Goal: Transaction & Acquisition: Subscribe to service/newsletter

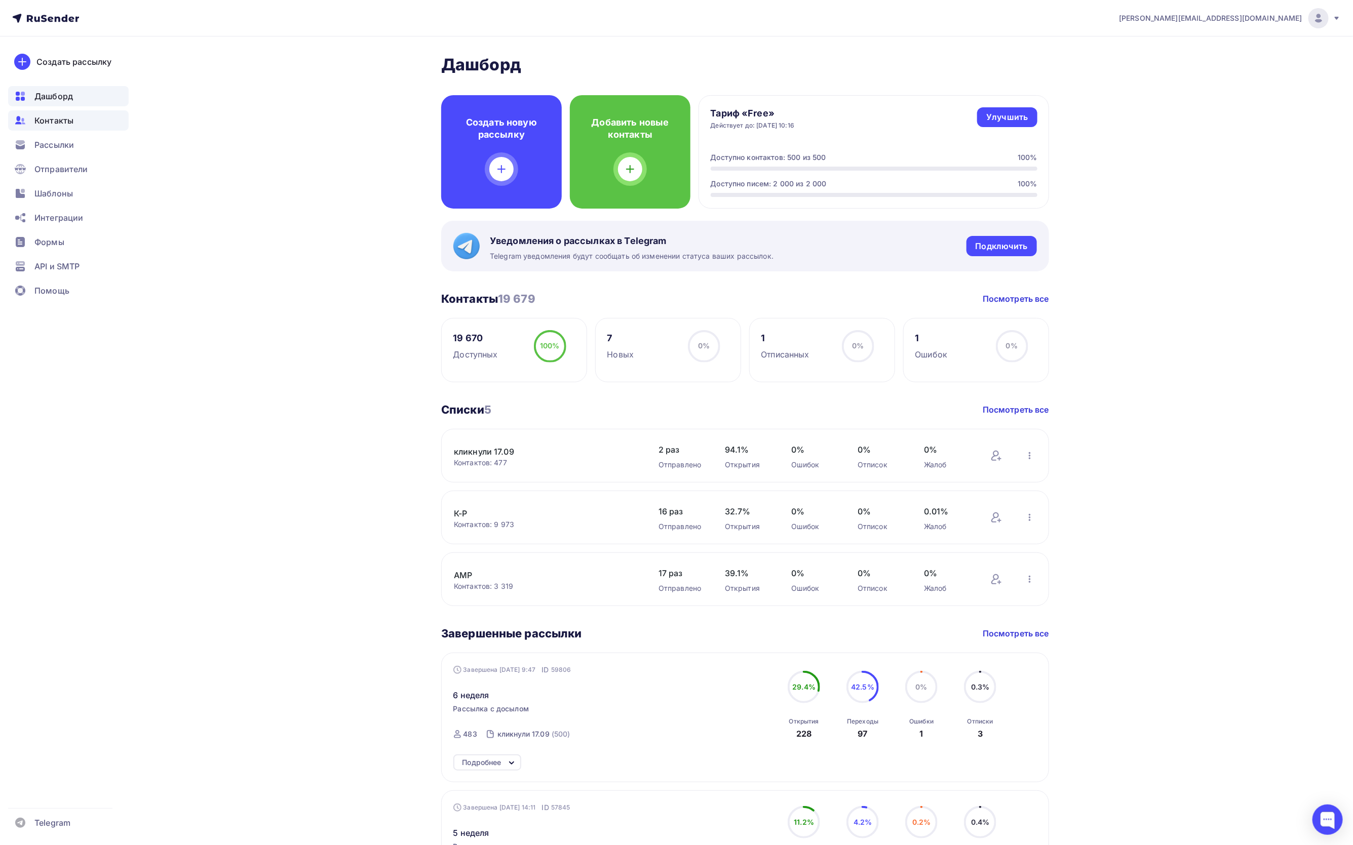
click at [40, 117] on span "Контакты" at bounding box center [53, 120] width 39 height 12
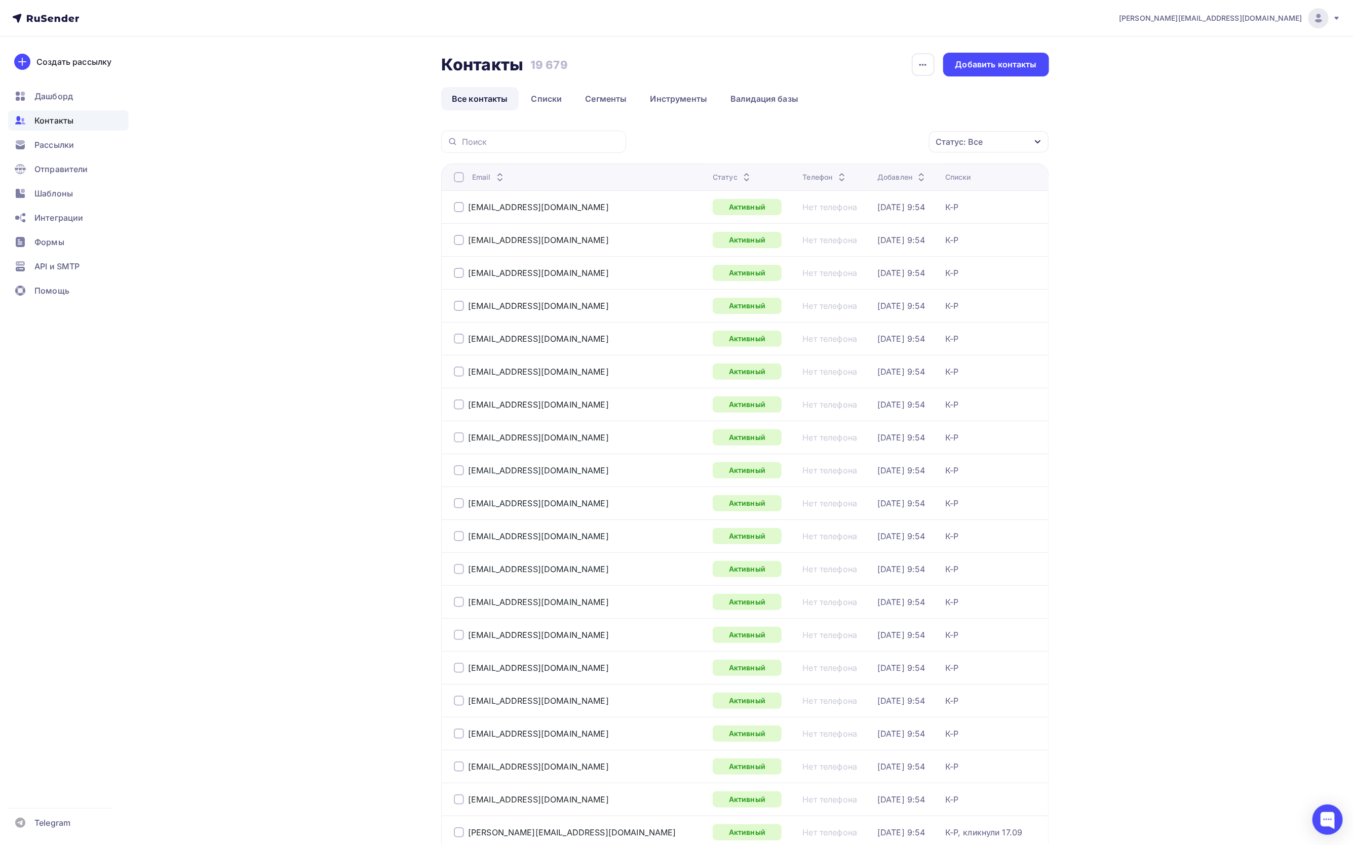
click at [989, 144] on div "Статус: Все" at bounding box center [989, 141] width 120 height 21
click at [880, 237] on div at bounding box center [880, 241] width 10 height 10
click at [881, 257] on div at bounding box center [880, 262] width 10 height 10
click at [880, 271] on div at bounding box center [880, 270] width 10 height 10
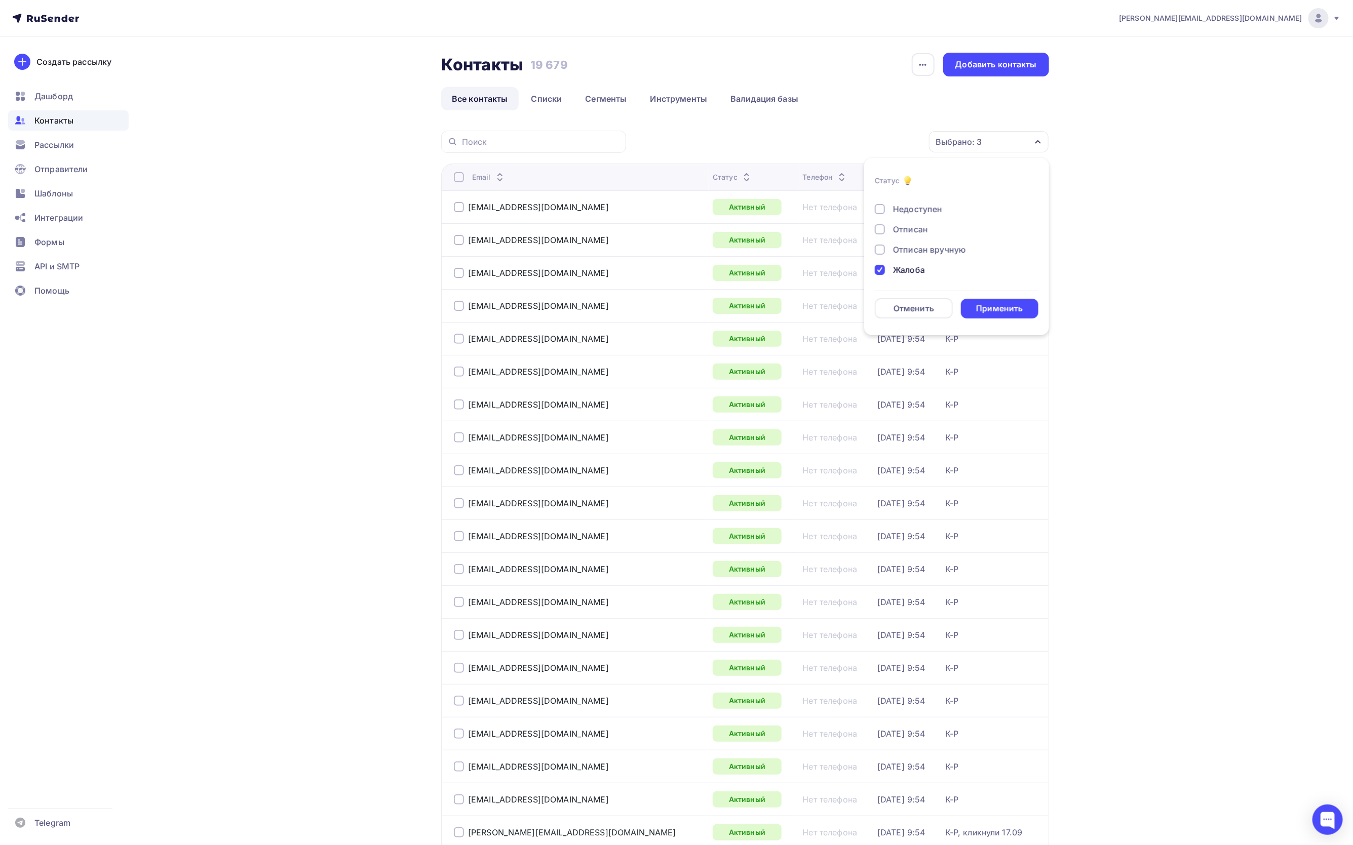
click at [879, 245] on div at bounding box center [880, 250] width 10 height 10
drag, startPoint x: 879, startPoint y: 227, endPoint x: 879, endPoint y: 221, distance: 6.1
click at [879, 226] on div at bounding box center [880, 229] width 10 height 10
click at [879, 208] on div at bounding box center [880, 209] width 10 height 10
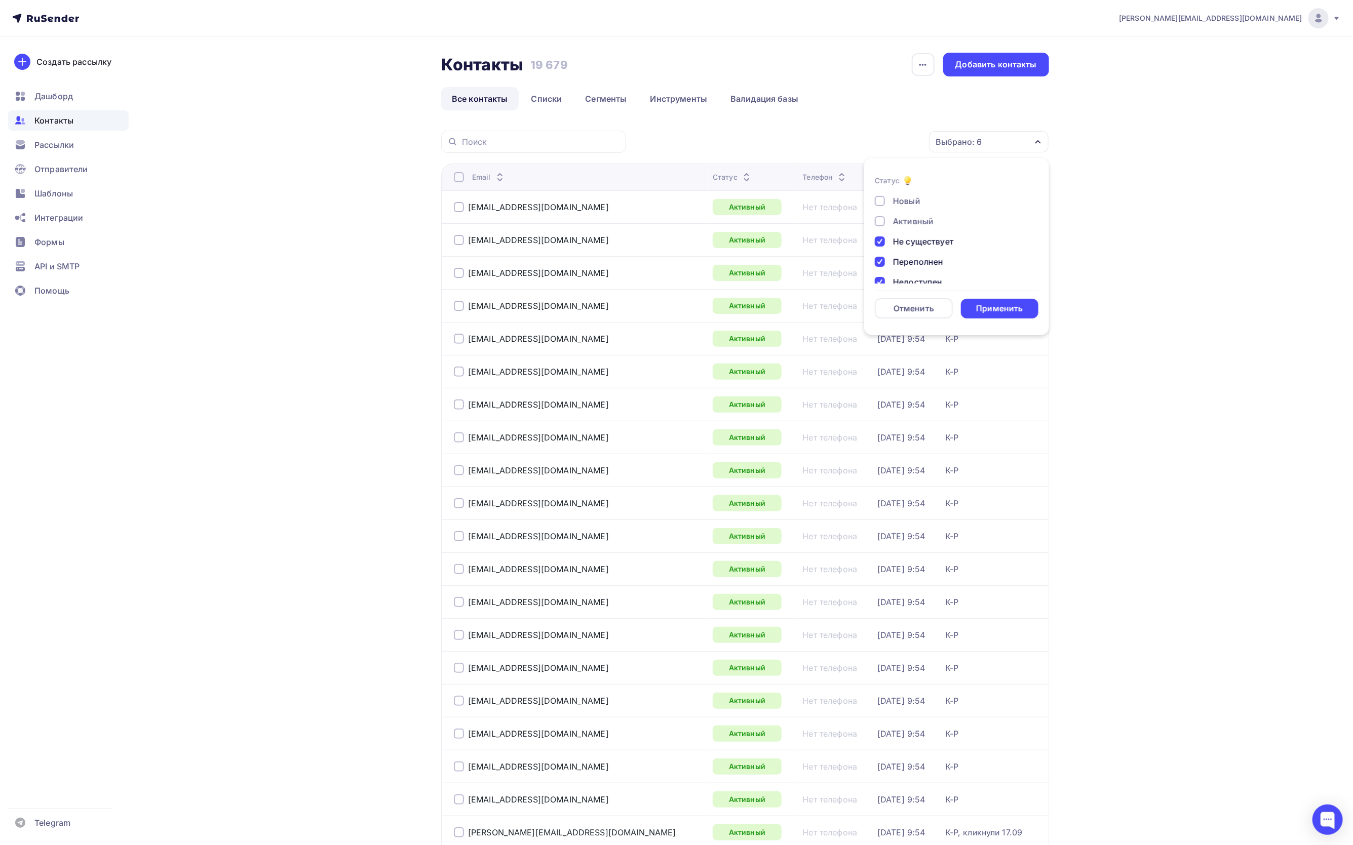
click at [997, 307] on div "Применить" at bounding box center [999, 309] width 47 height 12
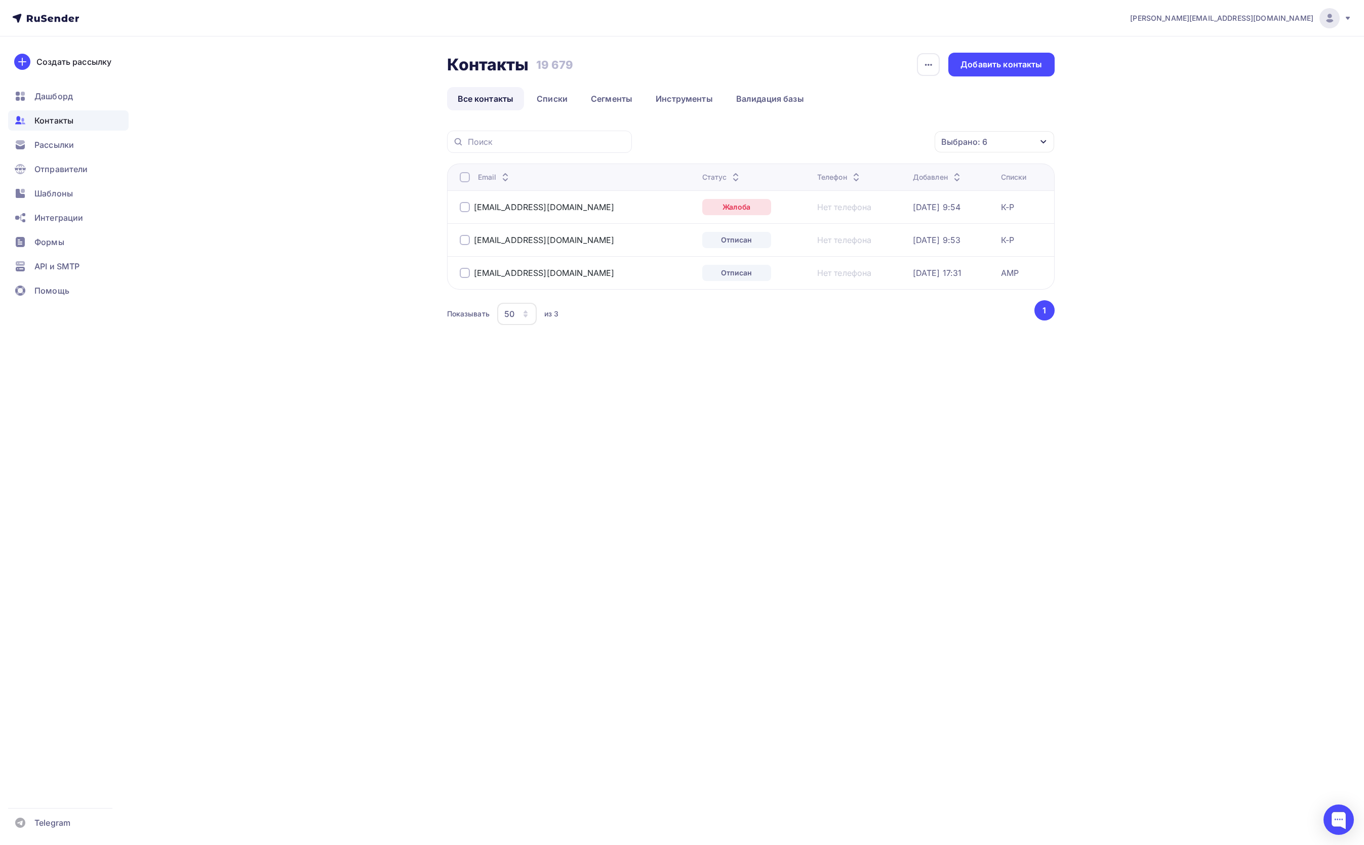
click at [464, 179] on div at bounding box center [465, 177] width 10 height 10
click at [872, 140] on div "Действие" at bounding box center [860, 142] width 134 height 20
click at [852, 213] on div "Удалить" at bounding box center [859, 213] width 109 height 12
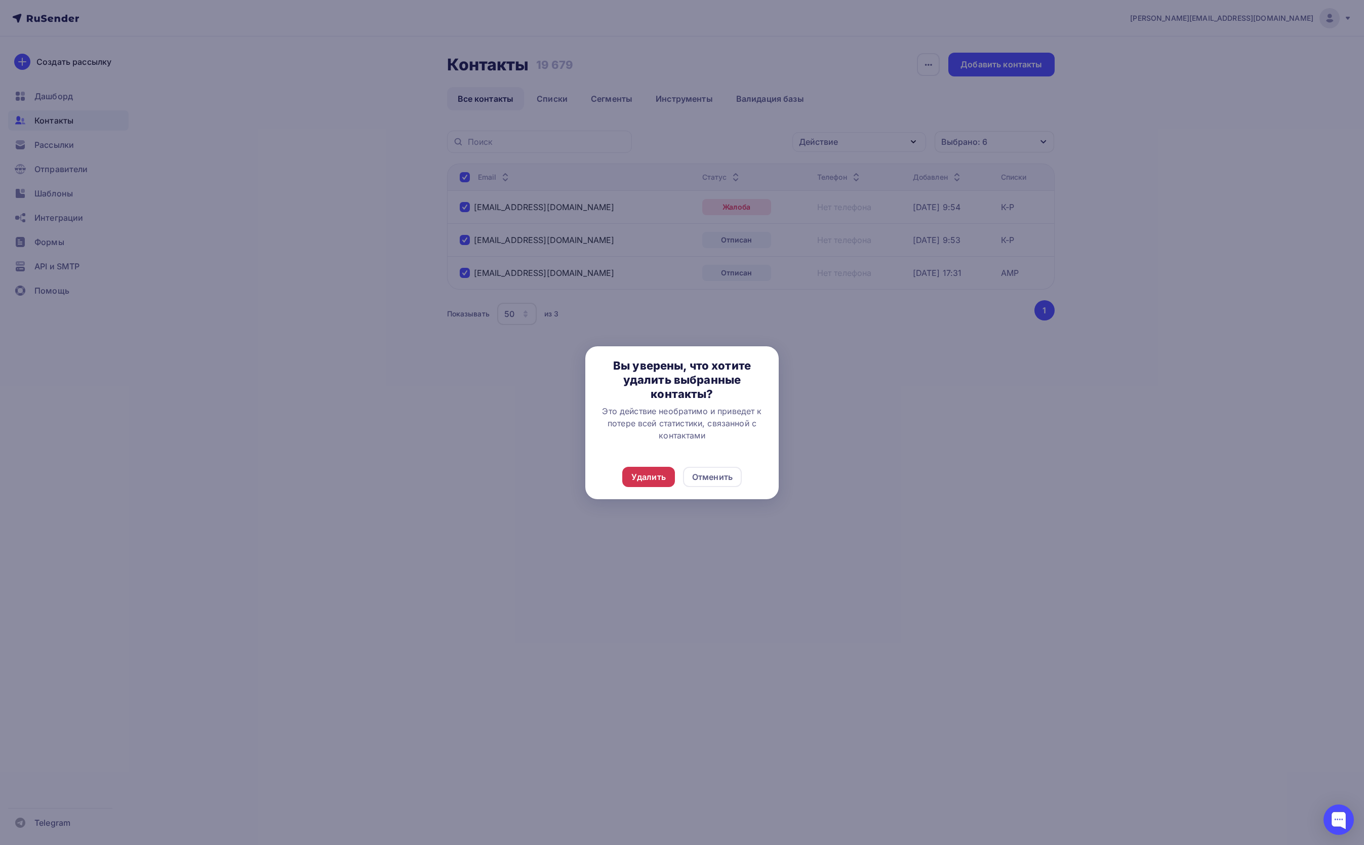
click at [643, 474] on div "Удалить" at bounding box center [648, 477] width 34 height 12
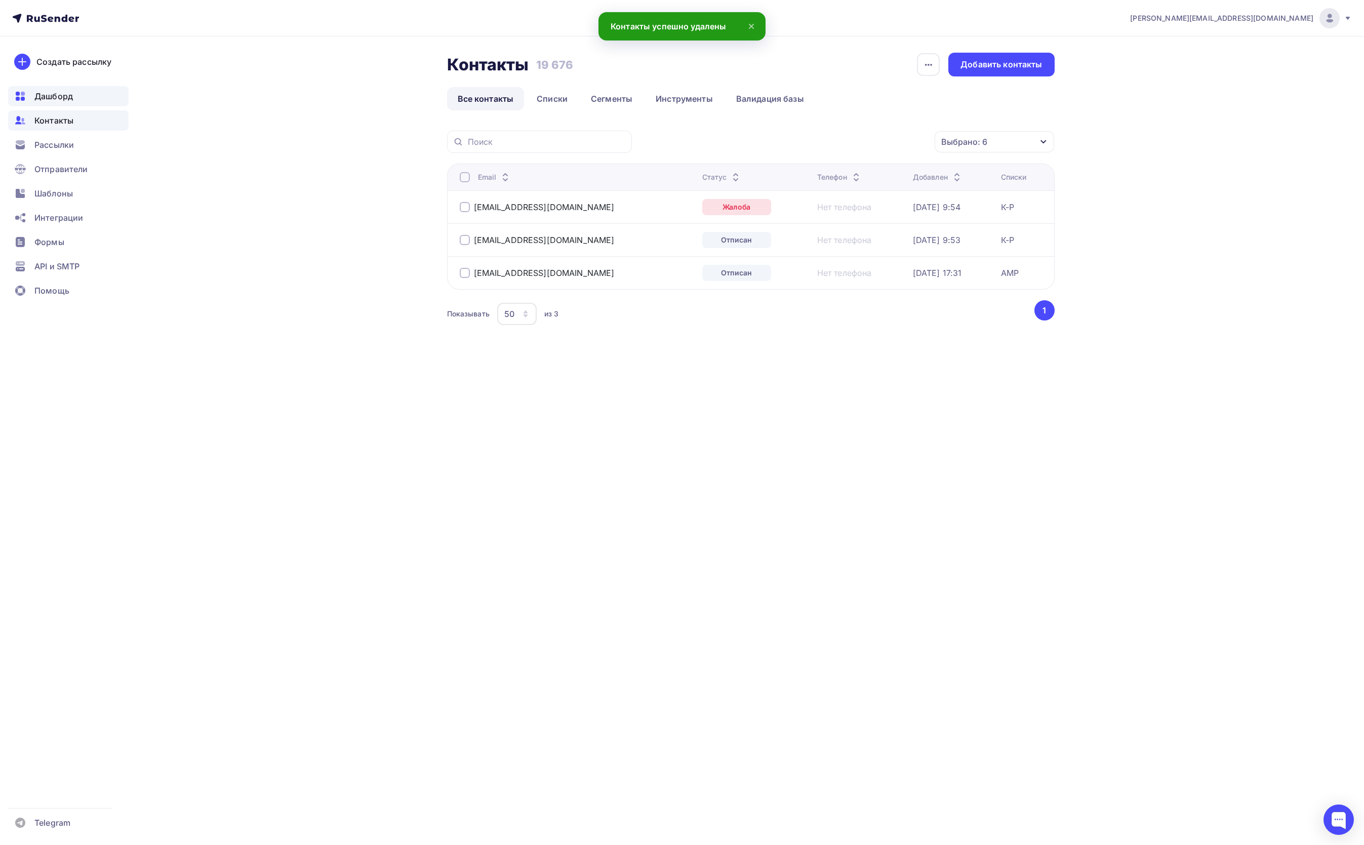
click at [49, 96] on span "Дашборд" at bounding box center [53, 96] width 38 height 12
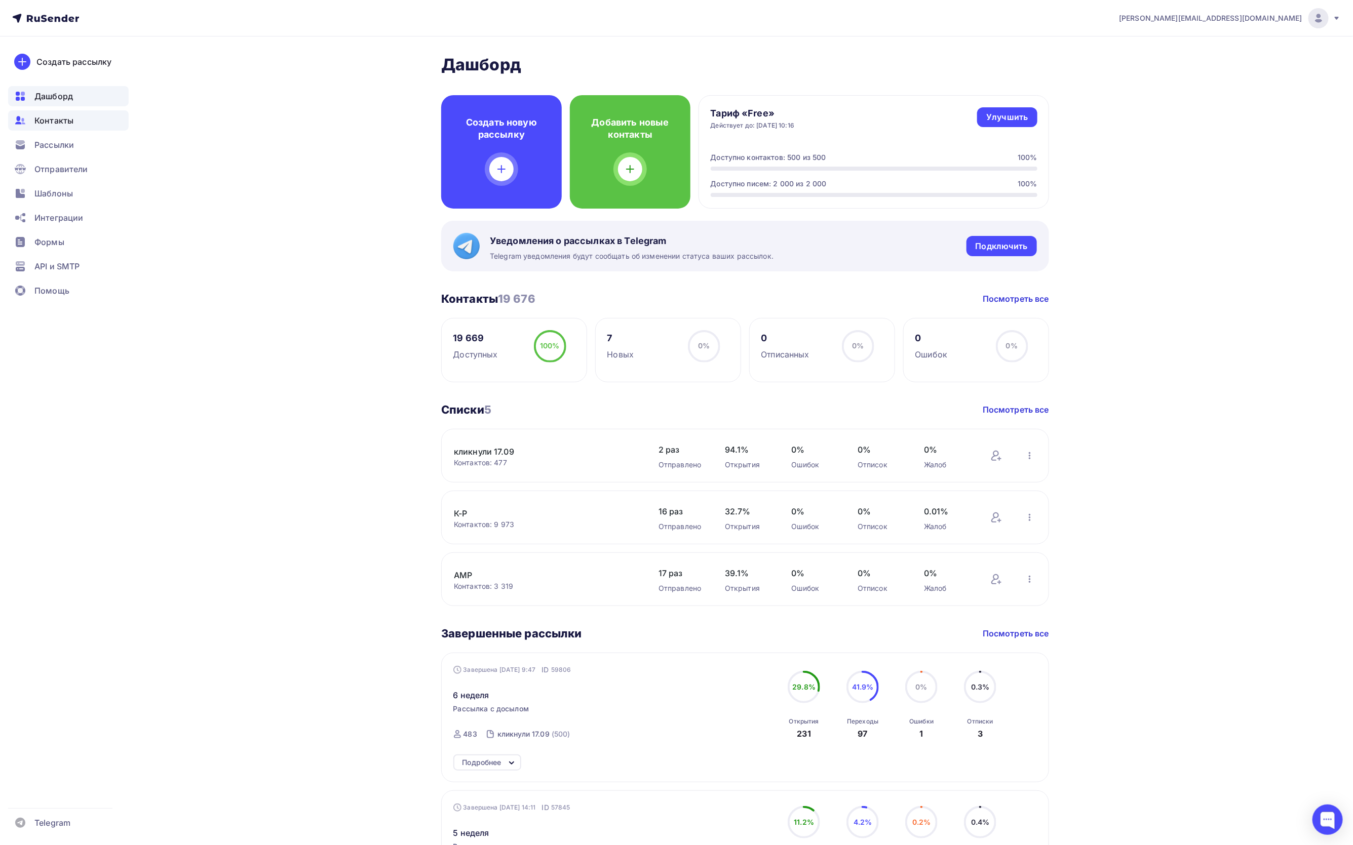
click at [51, 127] on div "Контакты" at bounding box center [68, 120] width 121 height 20
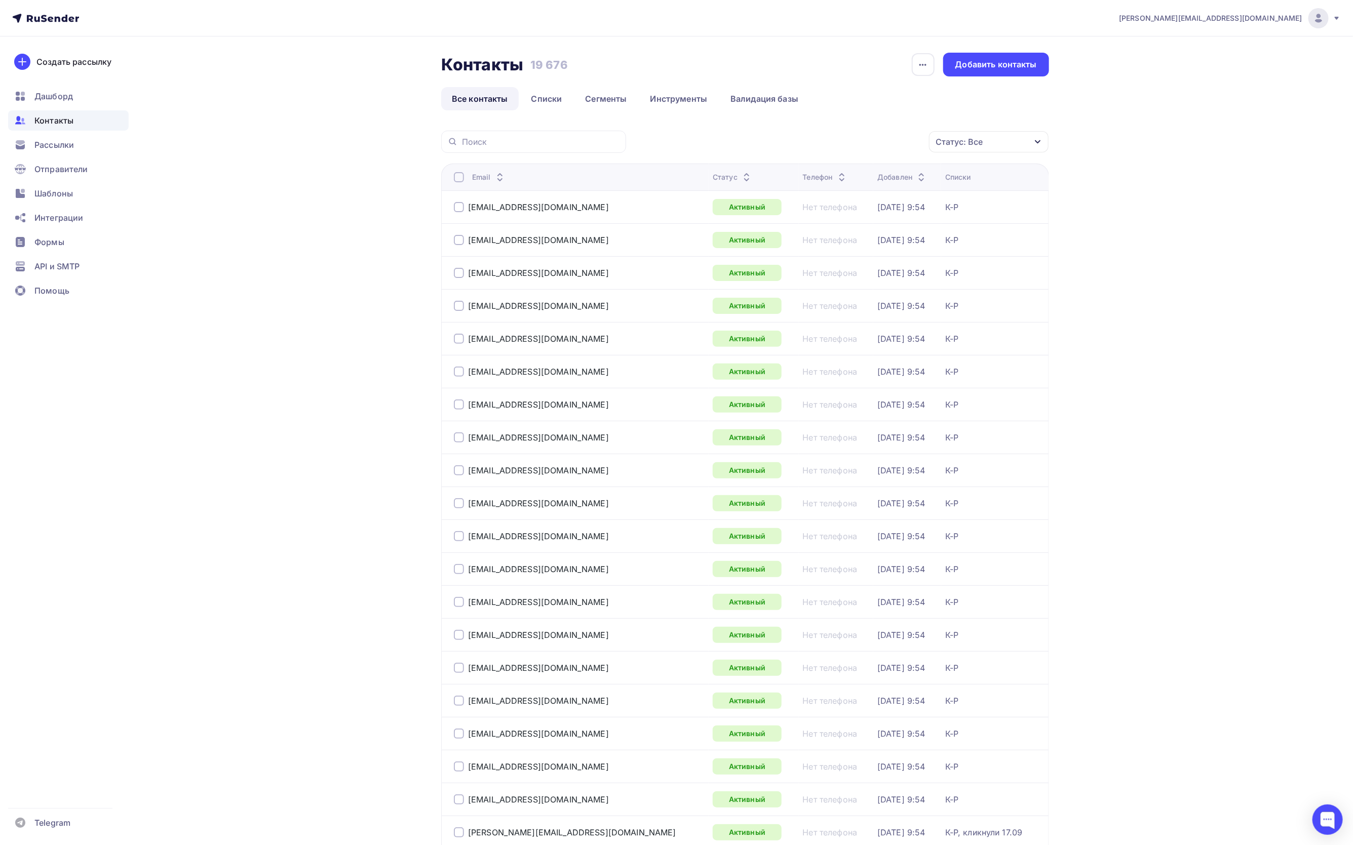
click at [51, 127] on div "Контакты" at bounding box center [68, 120] width 121 height 20
click at [552, 97] on link "Списки" at bounding box center [547, 98] width 52 height 23
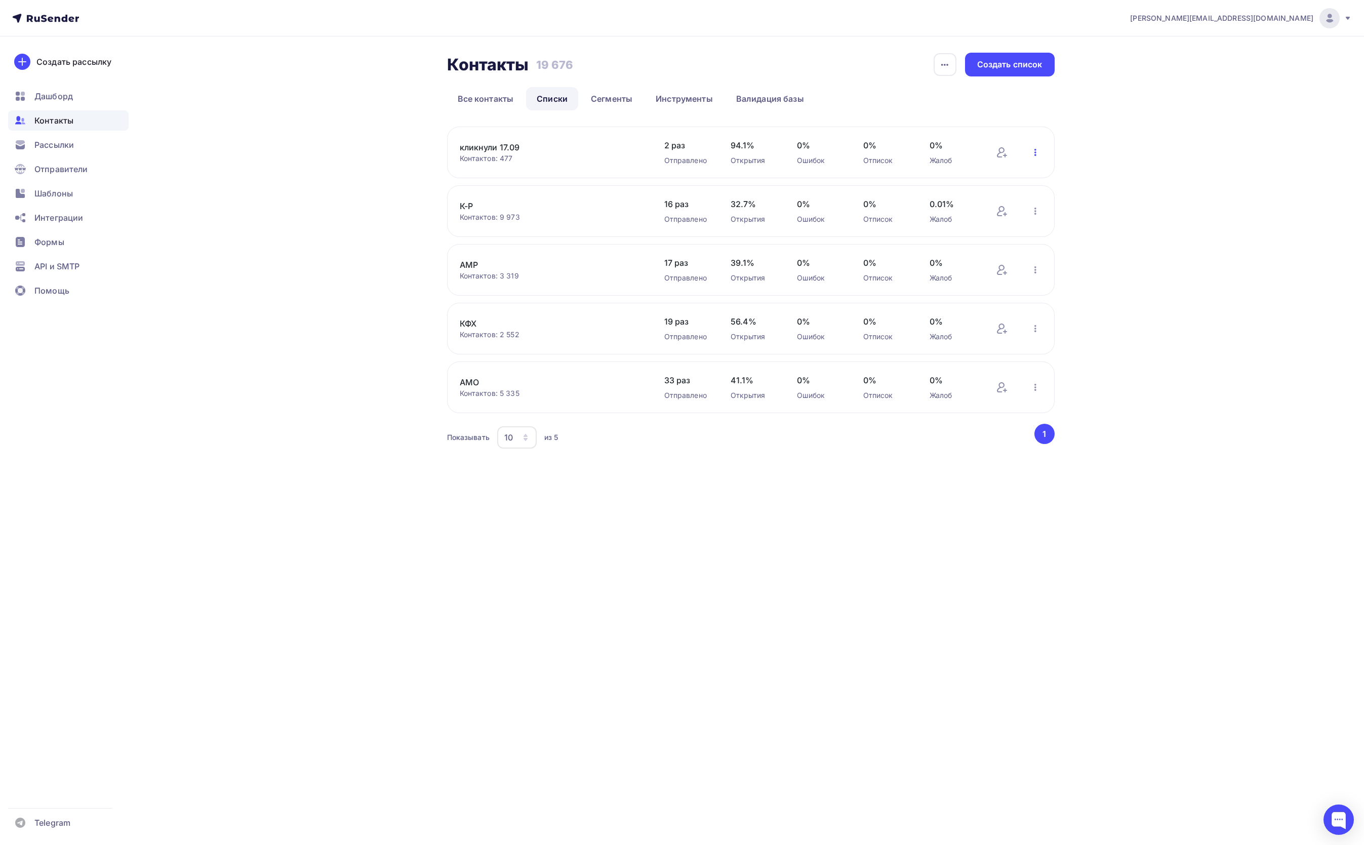
click at [1038, 152] on icon "button" at bounding box center [1036, 152] width 12 height 12
click at [1210, 226] on div "karina@scanros.ru Аккаунт Тарифы Выйти Создать рассылку Дашборд Контакты Рассыл…" at bounding box center [682, 246] width 1364 height 492
click at [470, 149] on link "кликнули 17.09" at bounding box center [546, 147] width 172 height 12
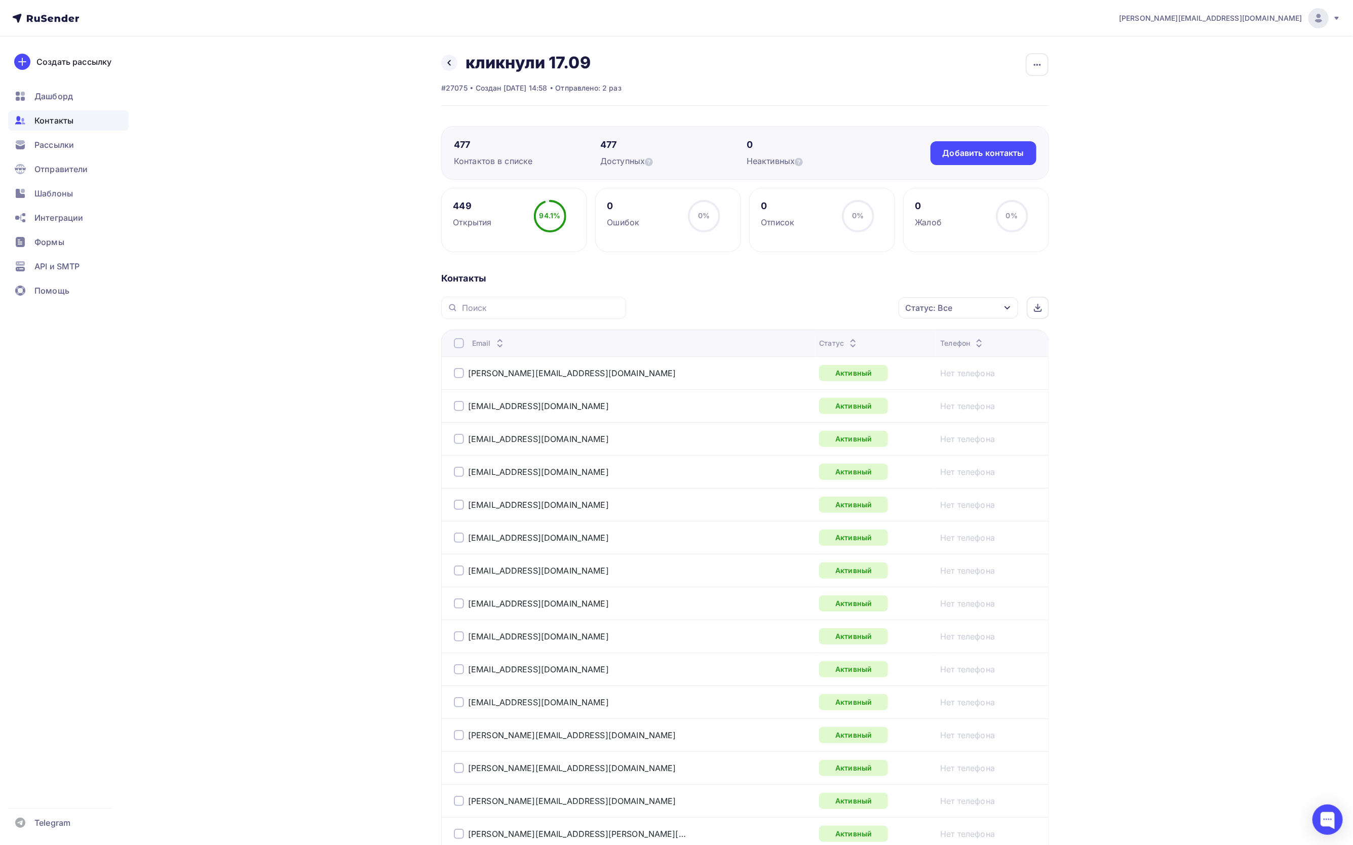
click at [945, 305] on div "Статус: Все" at bounding box center [928, 308] width 47 height 12
click at [1006, 309] on icon "button" at bounding box center [1007, 308] width 8 height 8
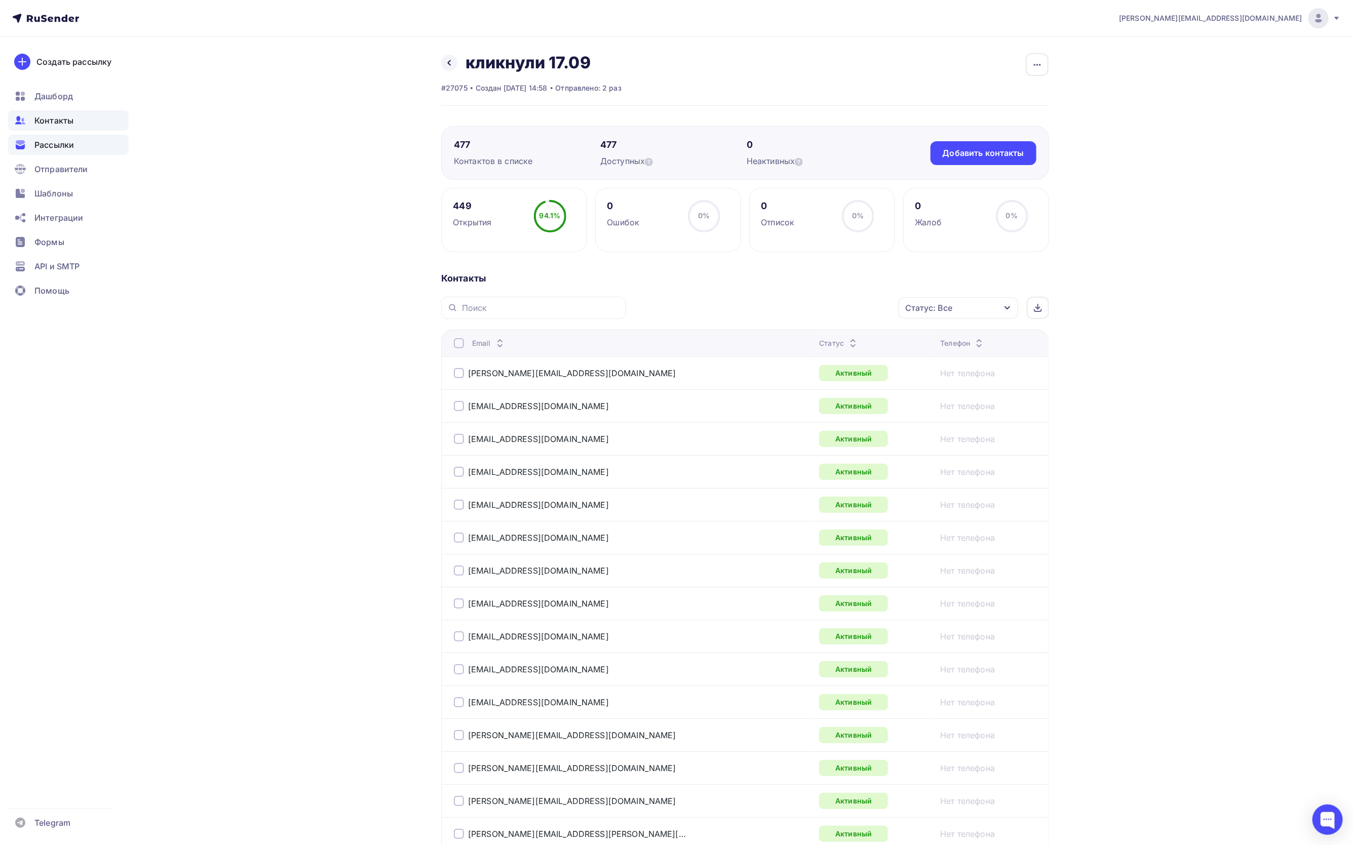
click at [45, 147] on span "Рассылки" at bounding box center [53, 145] width 39 height 12
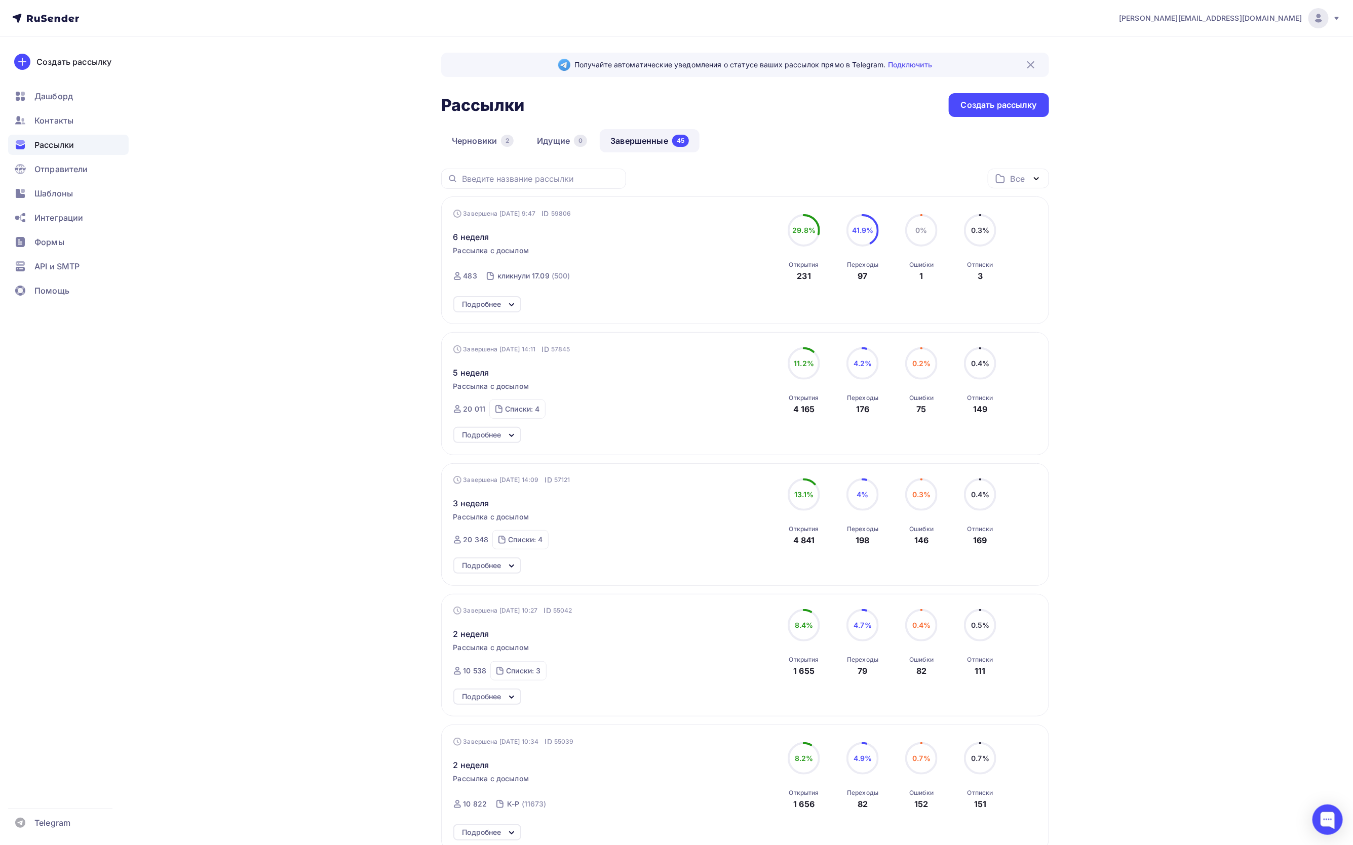
click at [504, 304] on div "Подробнее" at bounding box center [487, 304] width 68 height 16
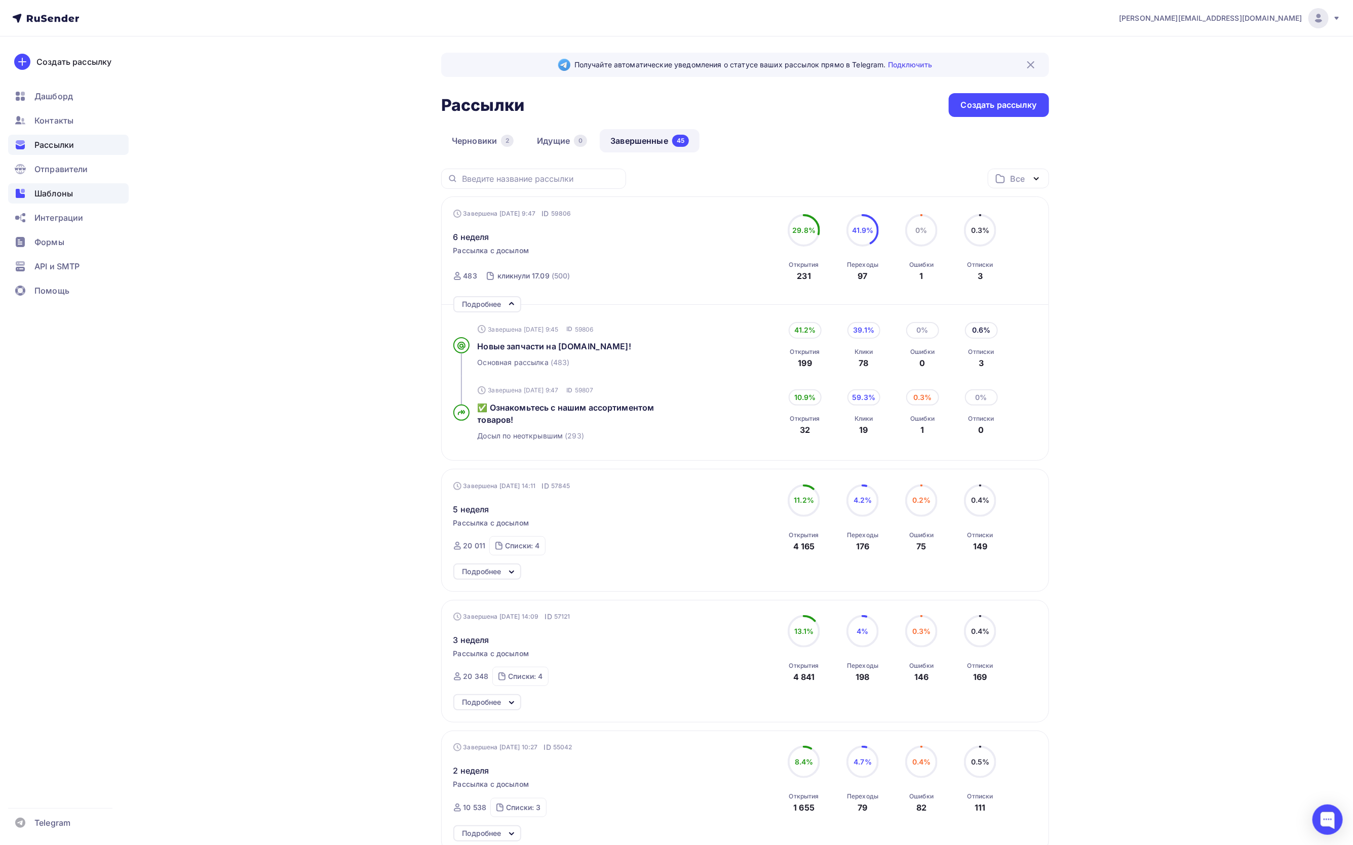
click at [55, 187] on span "Шаблоны" at bounding box center [53, 193] width 38 height 12
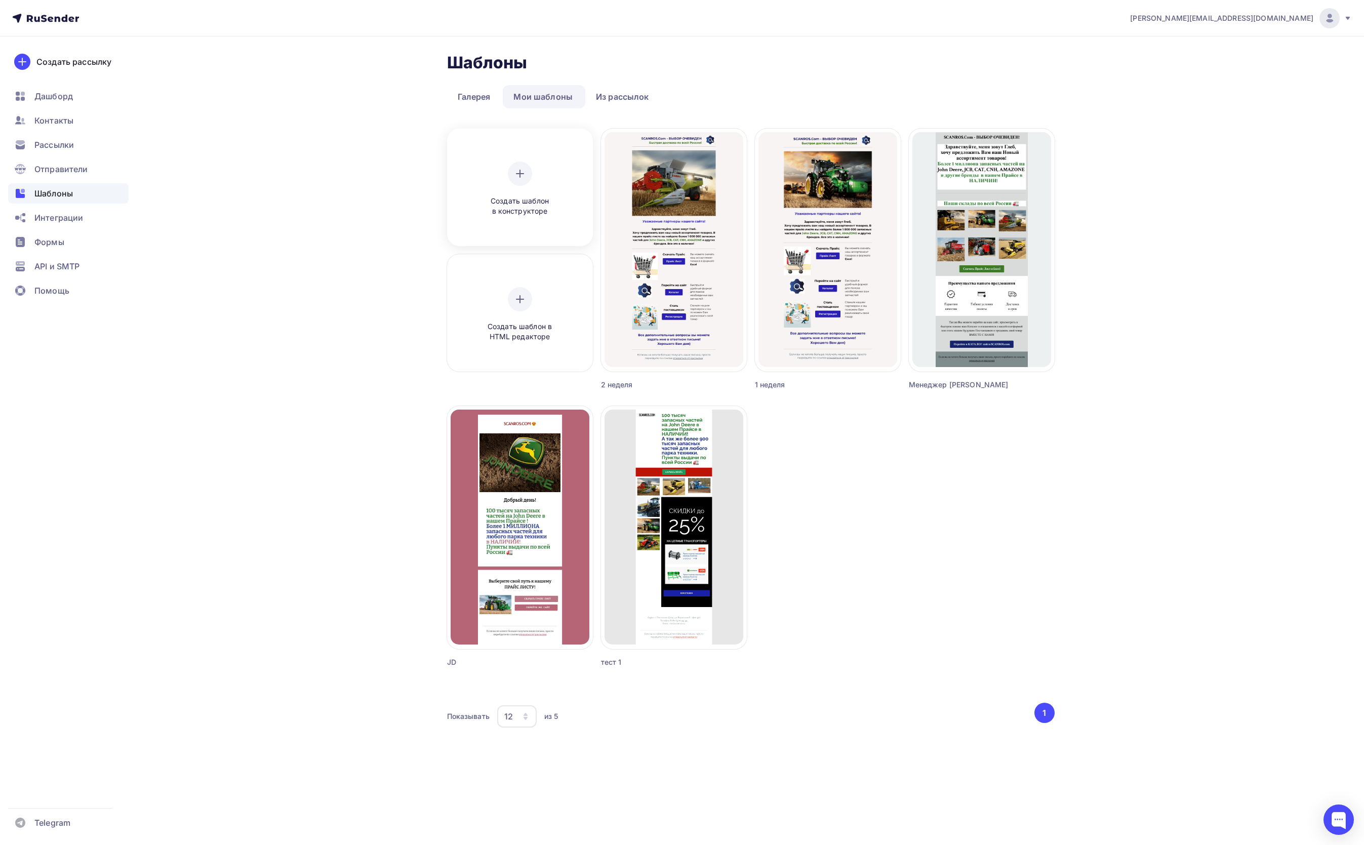
click at [517, 211] on span "Создать шаблон в конструкторе" at bounding box center [520, 206] width 96 height 21
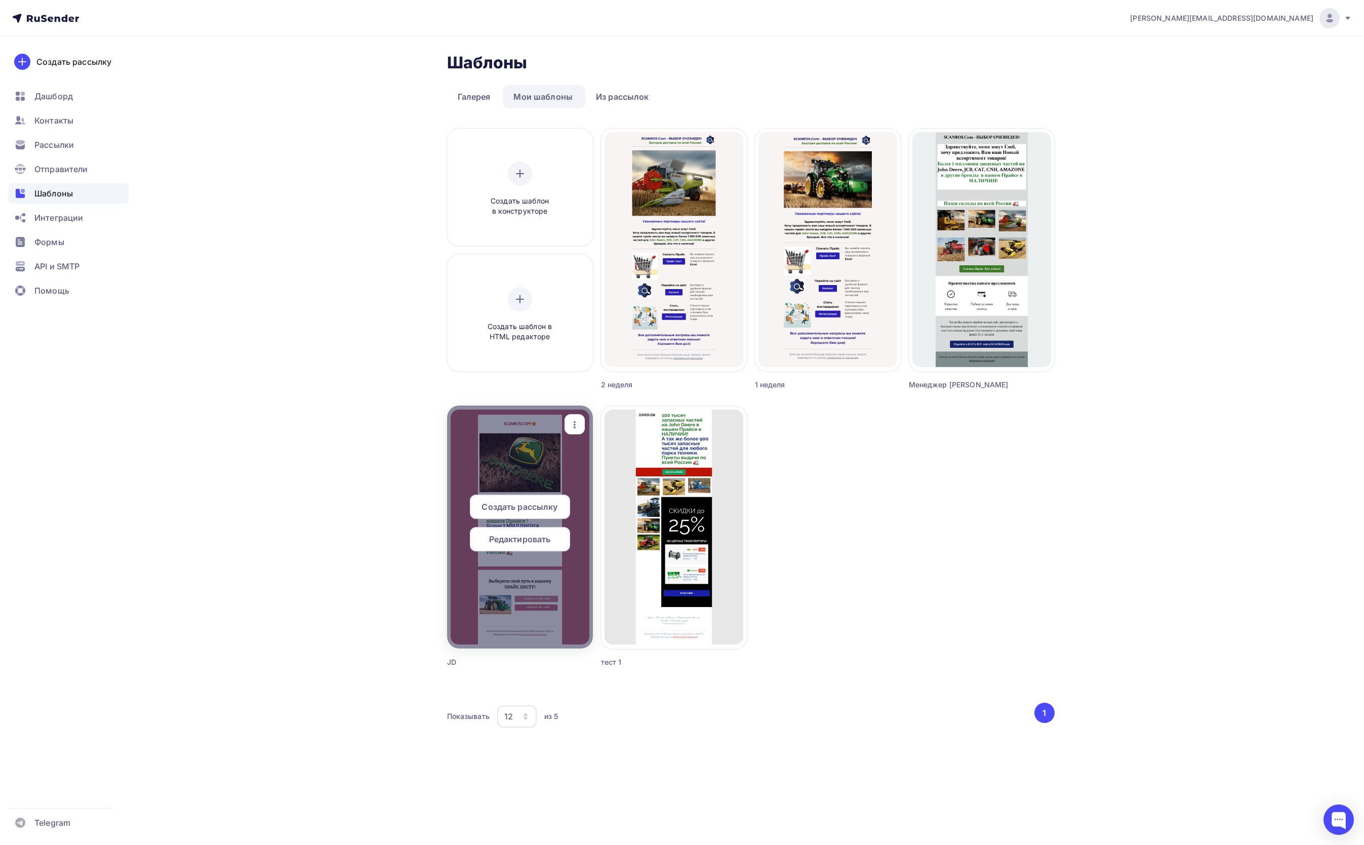
click at [529, 538] on span "Редактировать" at bounding box center [520, 539] width 62 height 12
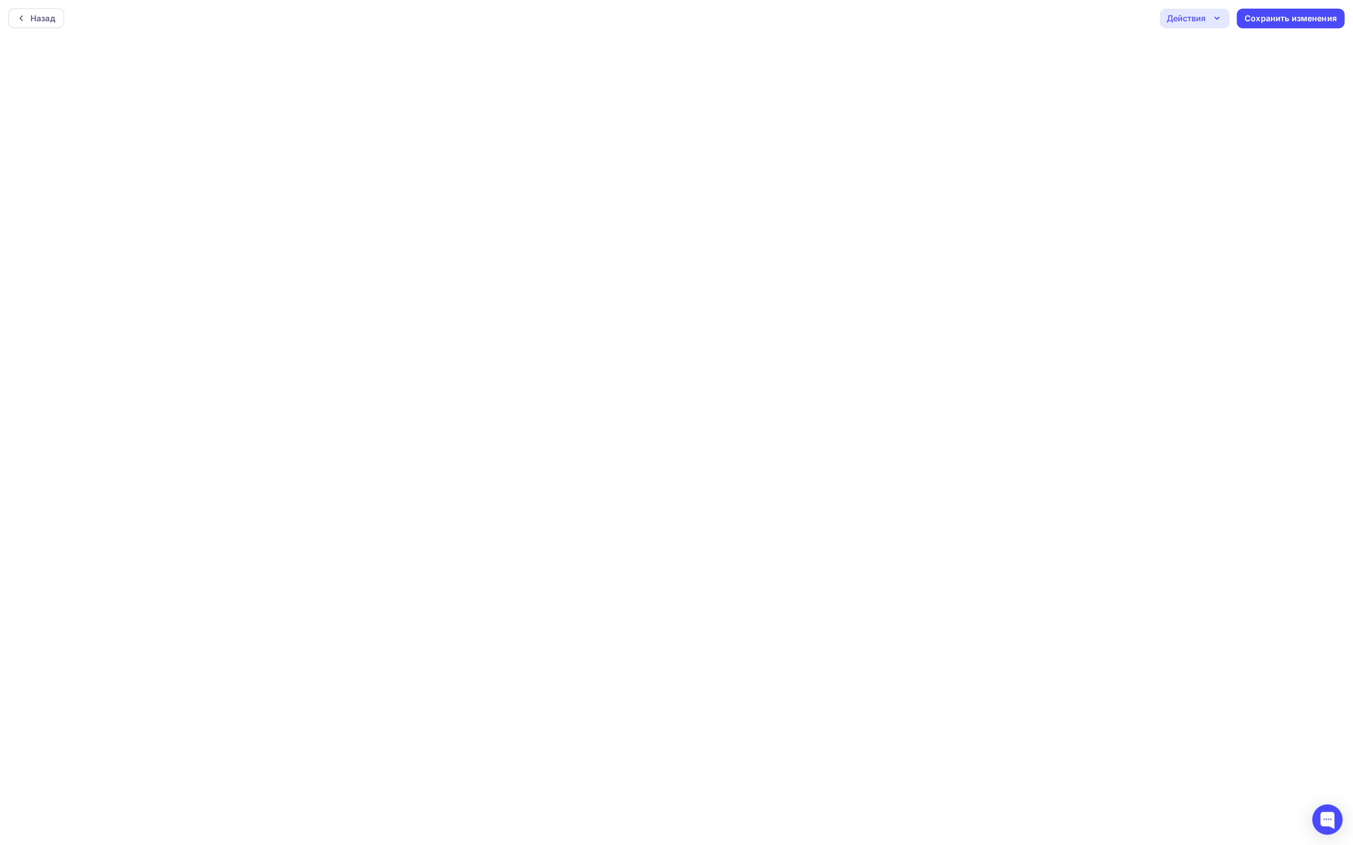
scroll to position [3, 0]
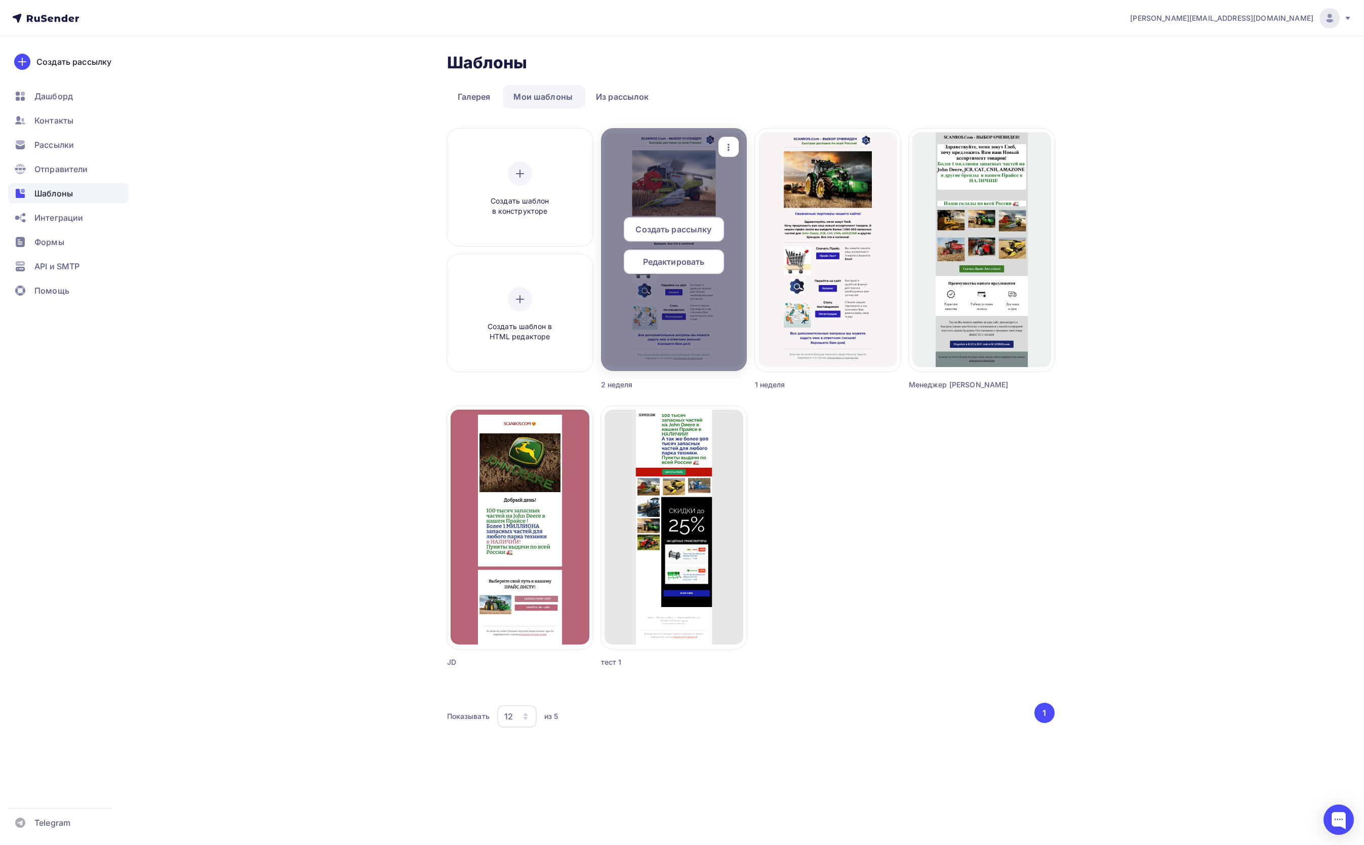
click at [683, 260] on span "Редактировать" at bounding box center [674, 262] width 62 height 12
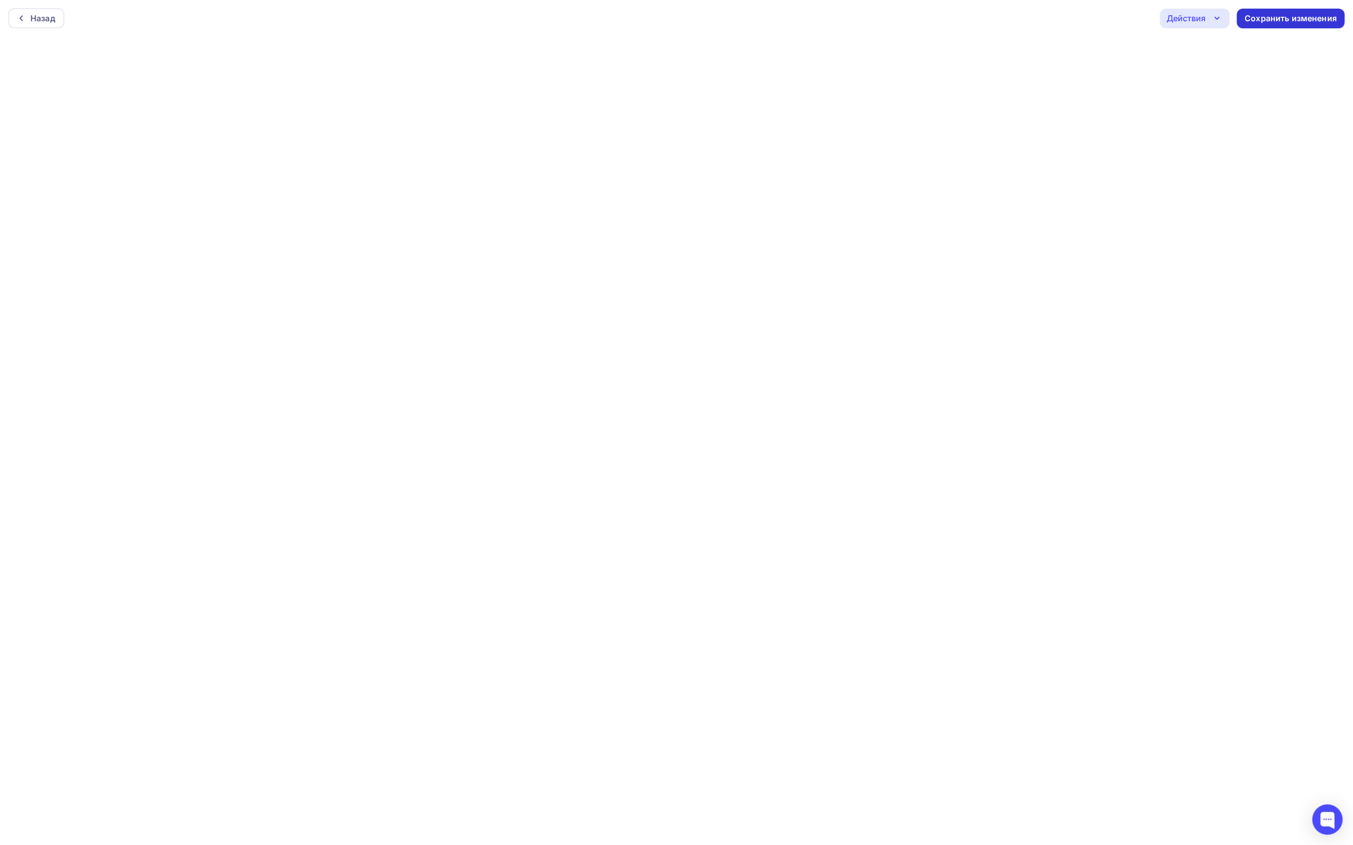
click at [1311, 21] on div "Сохранить изменения" at bounding box center [1291, 19] width 92 height 12
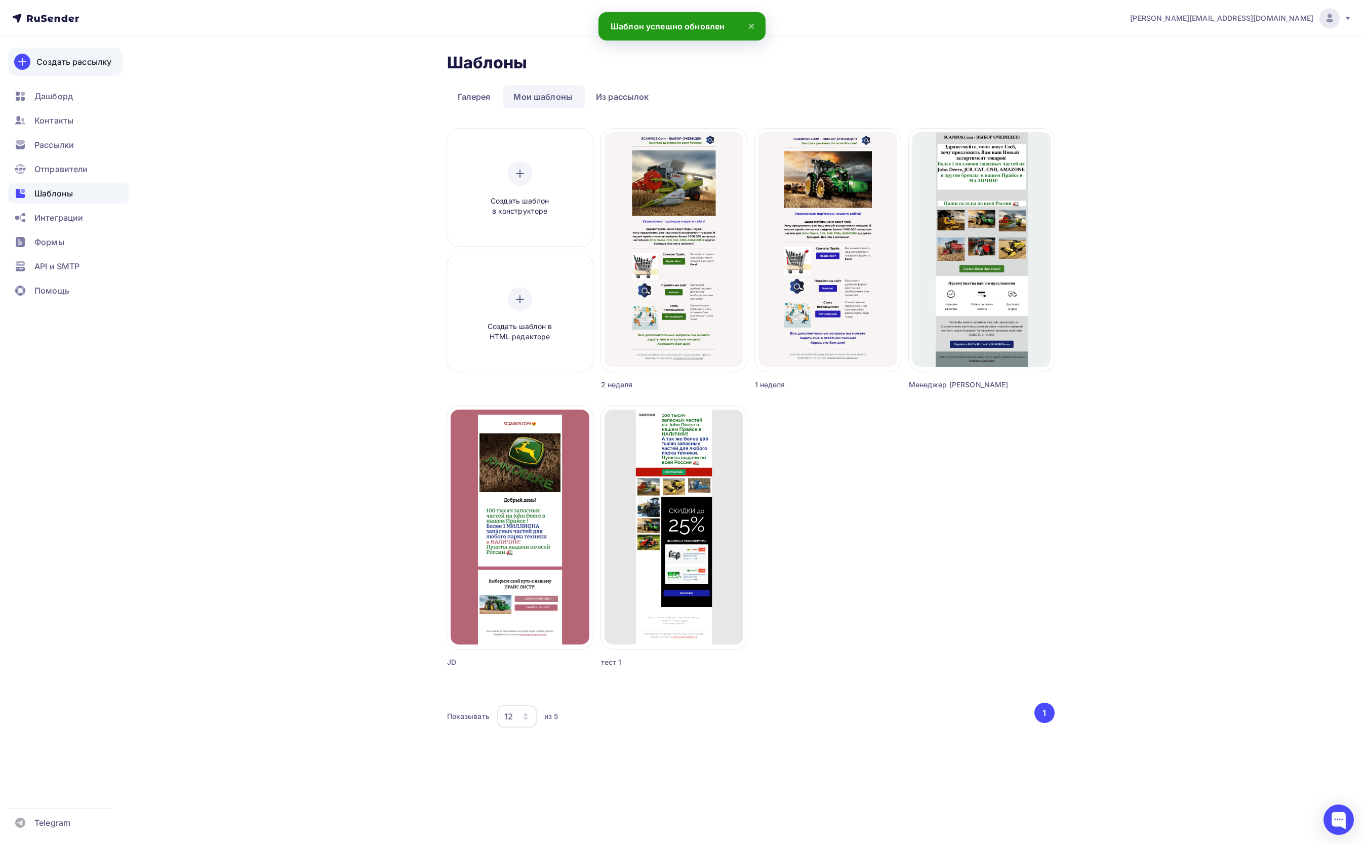
click at [67, 58] on div "Создать рассылку" at bounding box center [73, 62] width 75 height 12
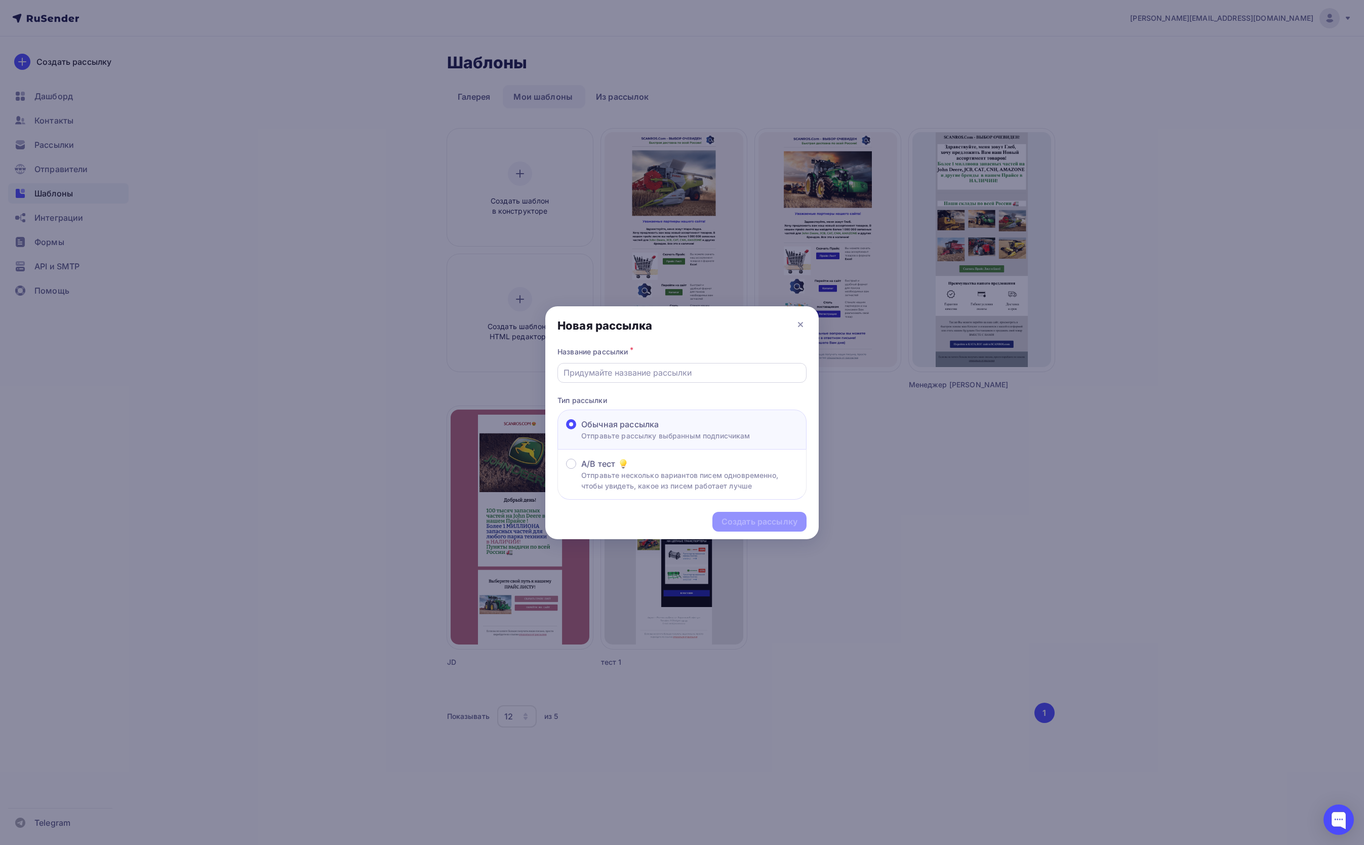
click at [620, 372] on input "text" at bounding box center [682, 373] width 237 height 12
type input "неделя 8"
click at [749, 523] on div "Создать рассылку" at bounding box center [760, 522] width 76 height 12
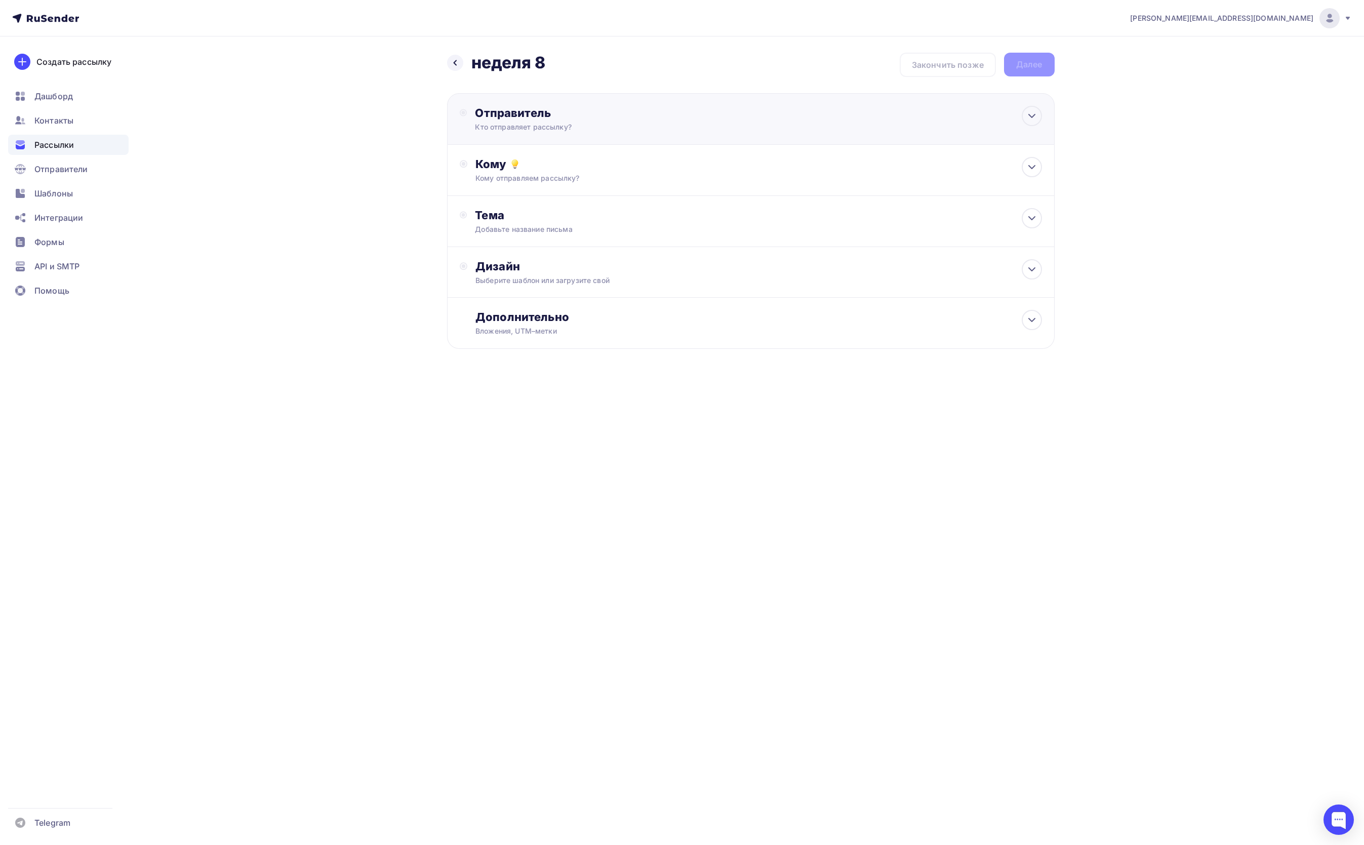
click at [596, 120] on div "Отправитель Кто отправляет рассылку? Email * karina@scanros.ru g.yushin@scanros…" at bounding box center [584, 119] width 219 height 26
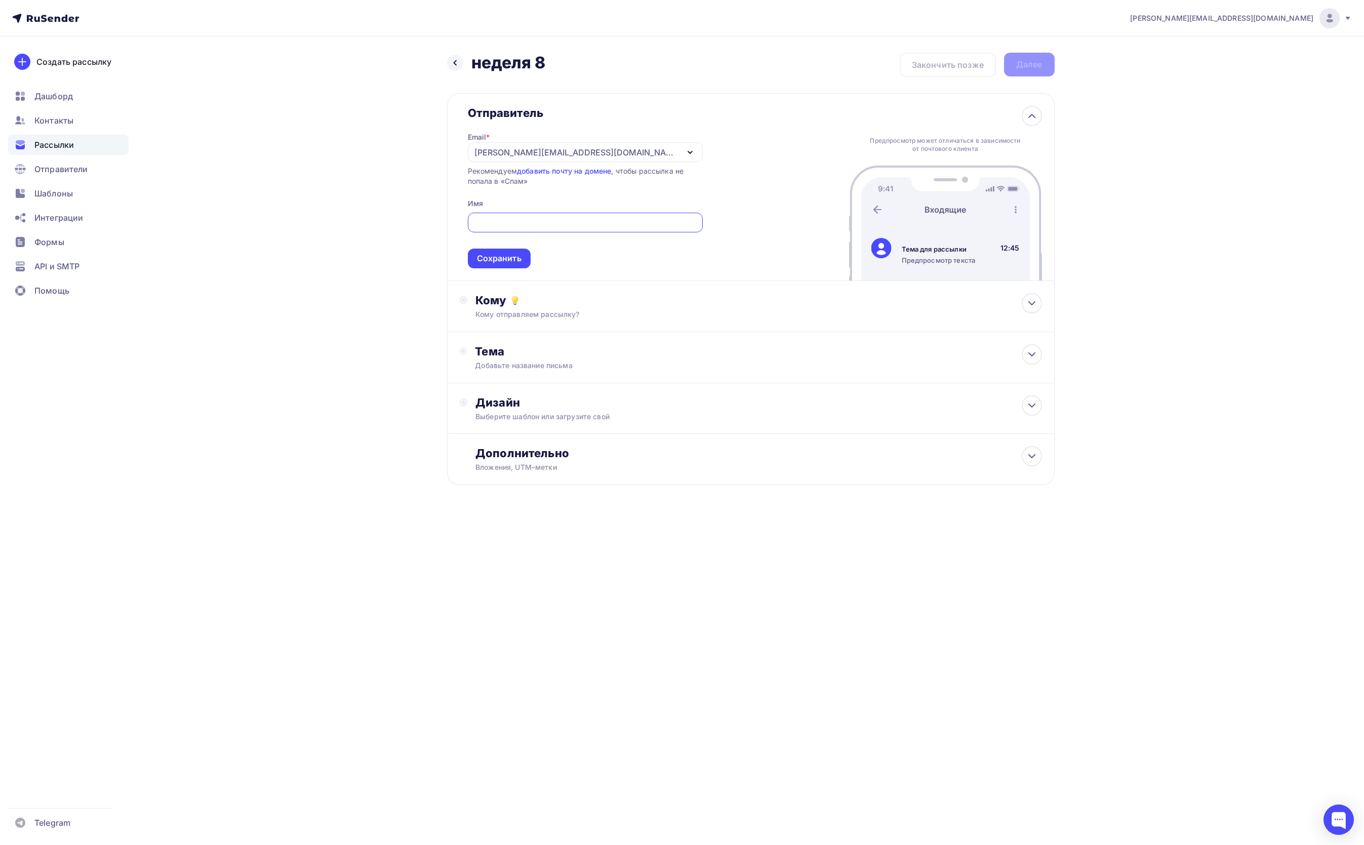
click at [590, 150] on div "[PERSON_NAME][EMAIL_ADDRESS][DOMAIN_NAME]" at bounding box center [585, 152] width 235 height 20
click at [582, 205] on div "mail@scanros.ru" at bounding box center [585, 202] width 211 height 12
click at [576, 228] on input "text" at bounding box center [585, 223] width 208 height 12
click at [501, 227] on input "Мереджер Мари-Лаура" at bounding box center [585, 223] width 208 height 12
type input "Менеджер Мари-Лаура"
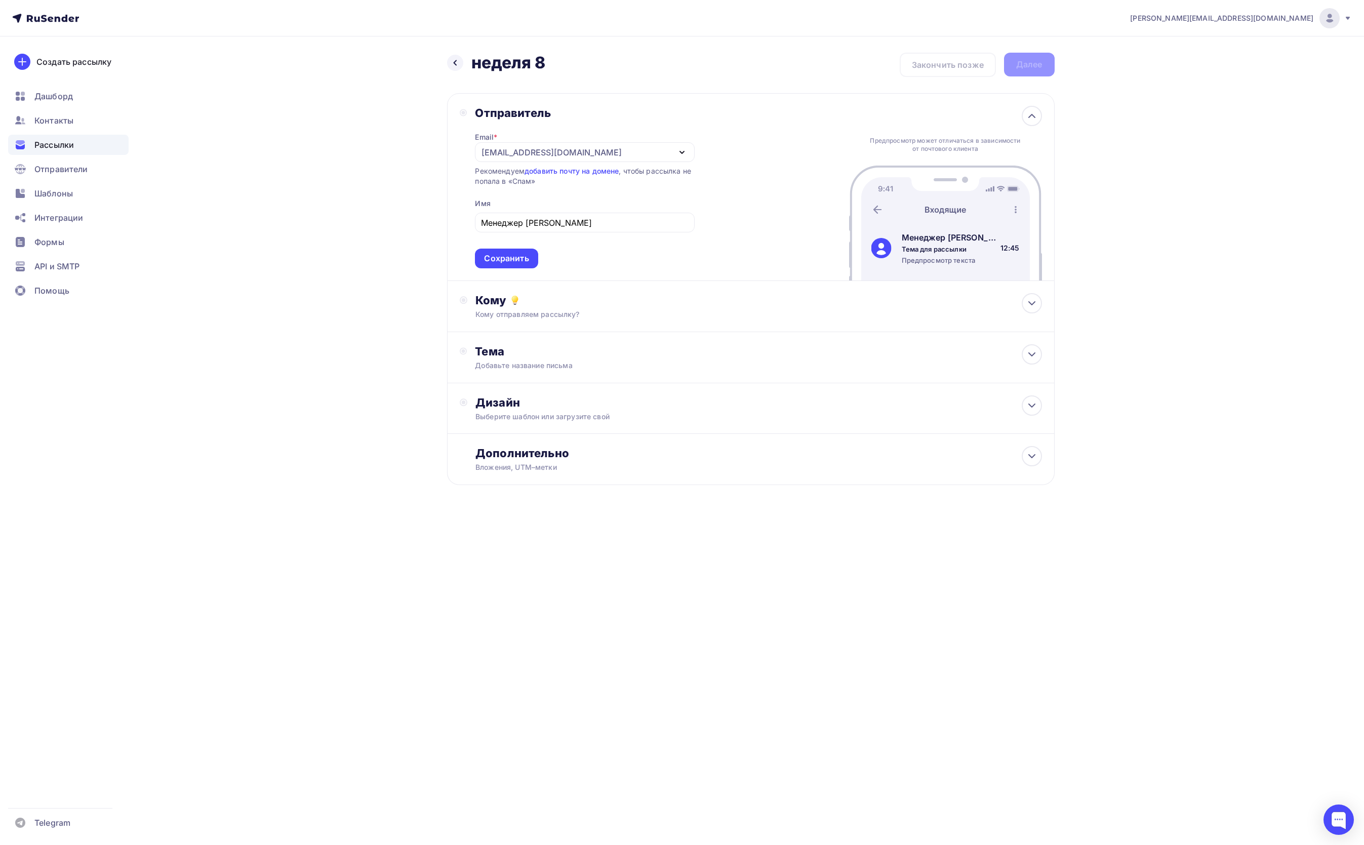
click at [509, 257] on div "Сохранить" at bounding box center [506, 259] width 45 height 12
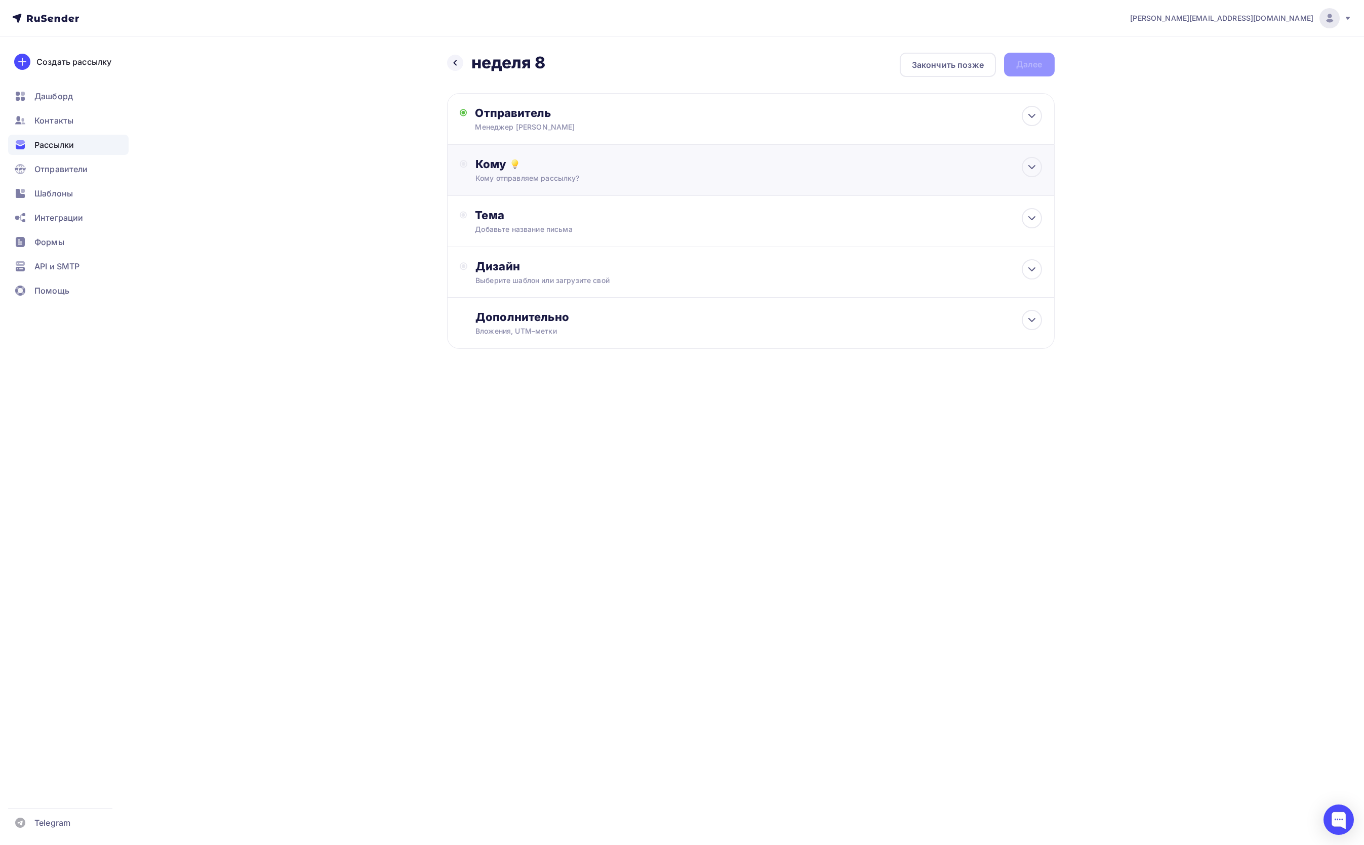
click at [509, 176] on div "Кому отправляем рассылку?" at bounding box center [731, 178] width 510 height 10
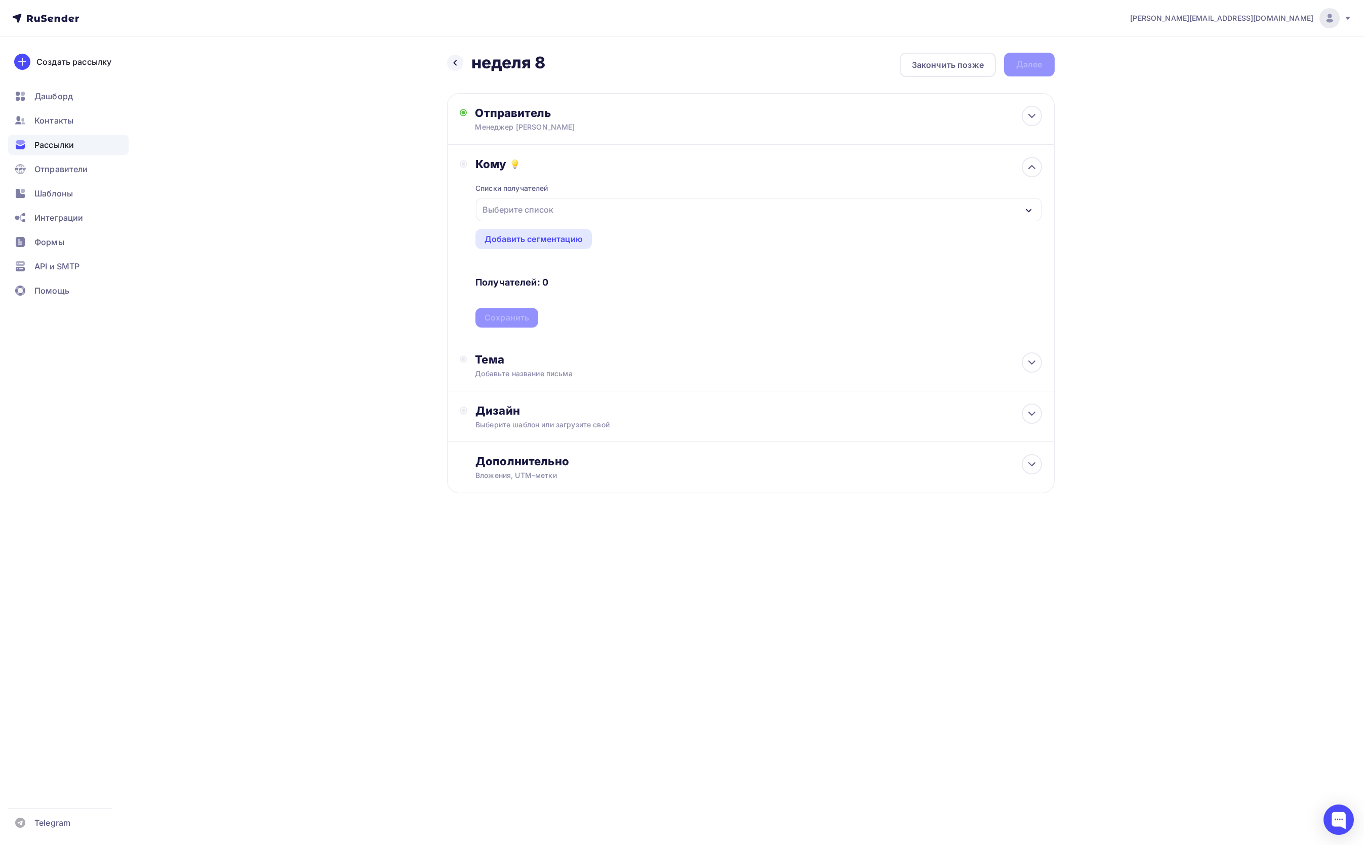
click at [520, 206] on div "Выберите список" at bounding box center [518, 210] width 79 height 18
click at [915, 606] on div "karina@scanros.ru Аккаунт Тарифы Выйти Создать рассылку Дашборд Контакты Рассыл…" at bounding box center [682, 422] width 1364 height 845
